Goal: Complete application form: Complete application form

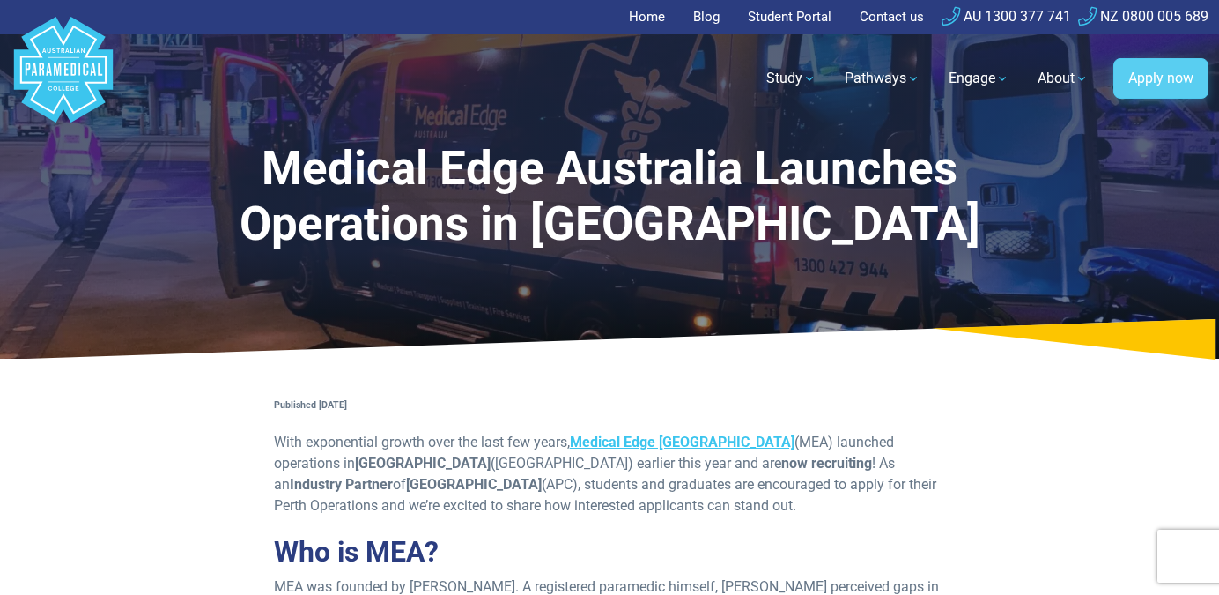
click at [1150, 75] on link "Apply now" at bounding box center [1161, 78] width 95 height 41
